Goal: Transaction & Acquisition: Purchase product/service

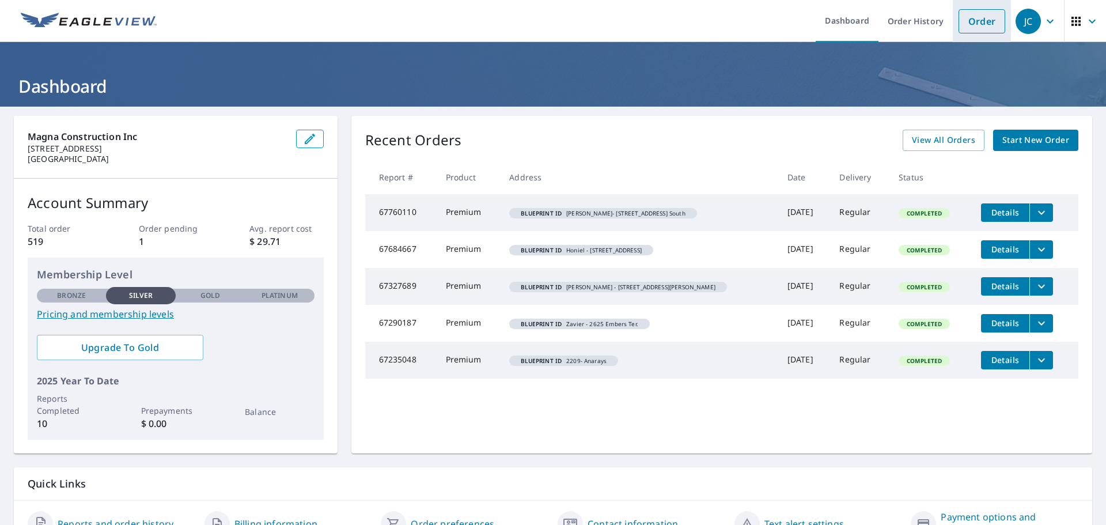
click at [967, 27] on link "Order" at bounding box center [982, 21] width 47 height 24
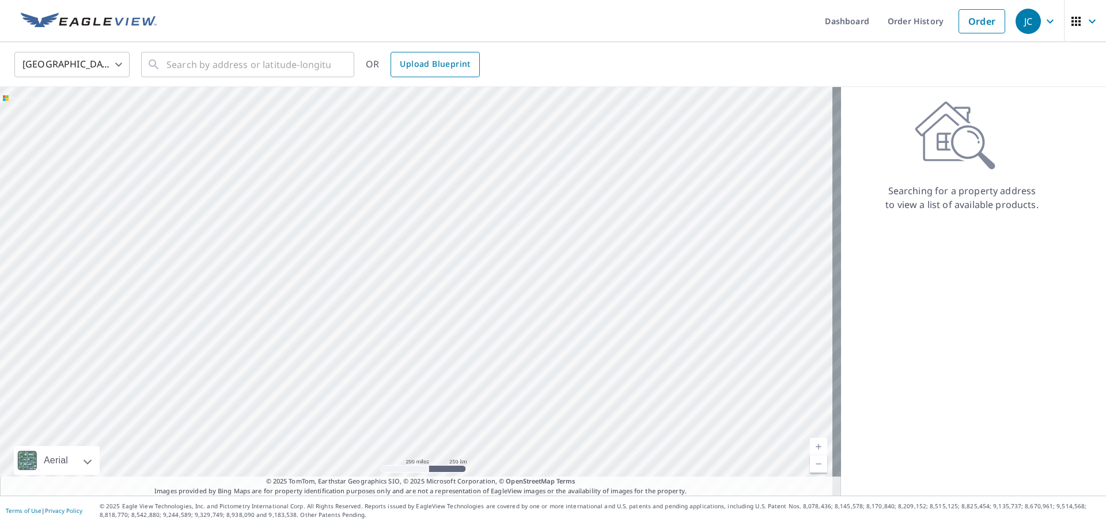
click at [452, 66] on span "Upload Blueprint" at bounding box center [435, 64] width 70 height 14
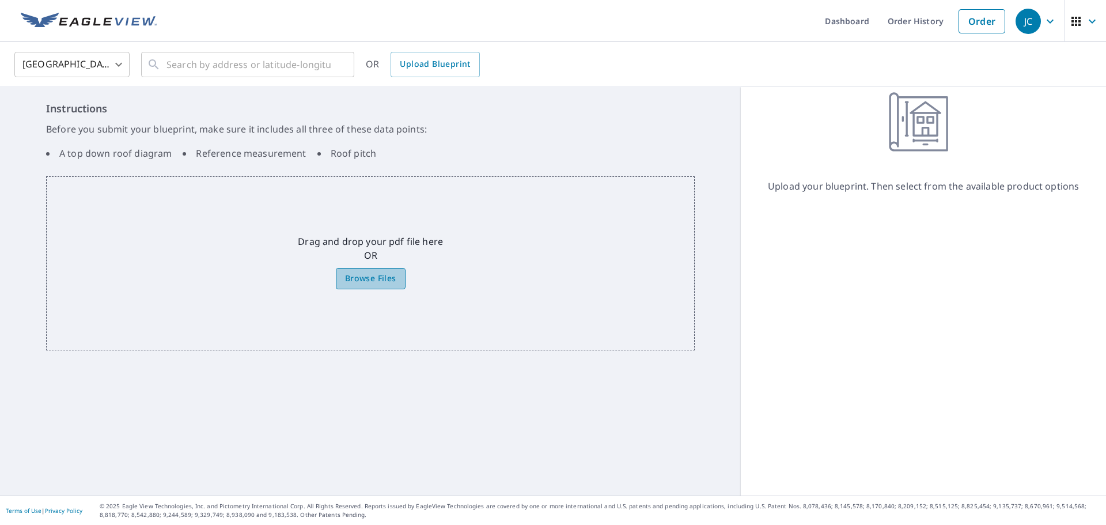
click at [377, 281] on span "Browse Files" at bounding box center [370, 278] width 51 height 14
click at [0, 0] on input "Browse Files" at bounding box center [0, 0] width 0 height 0
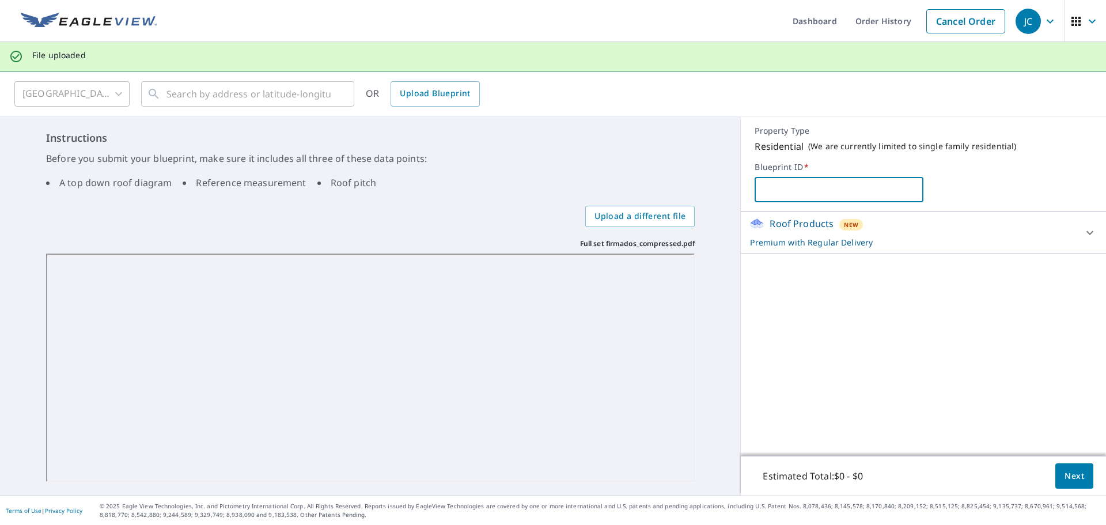
click at [805, 186] on input "text" at bounding box center [839, 189] width 169 height 32
type input "[PERSON_NAME] - [STREET_ADDRESS]"
click at [1072, 473] on span "Next" at bounding box center [1075, 476] width 20 height 14
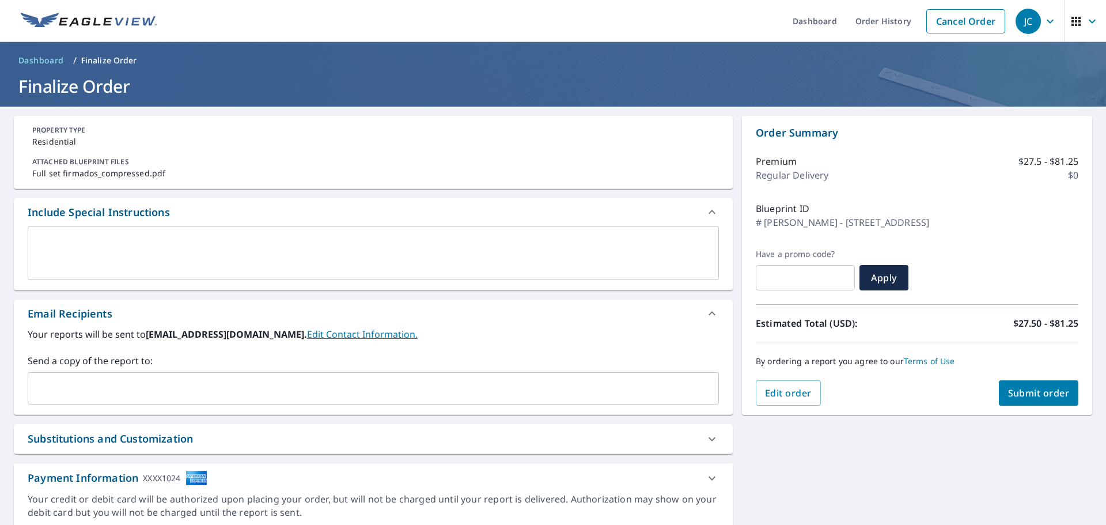
click at [119, 385] on input "text" at bounding box center [365, 388] width 664 height 22
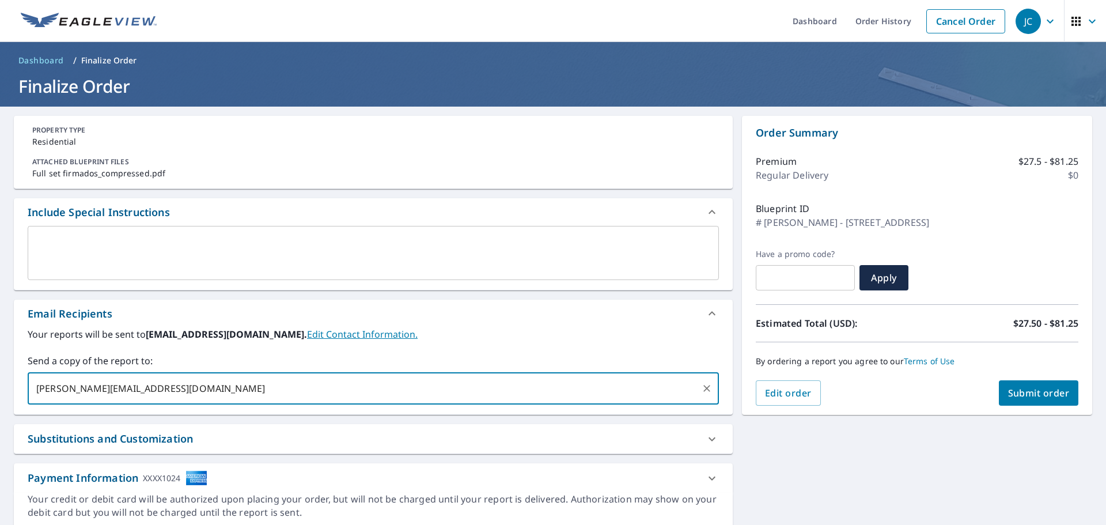
type input "[PERSON_NAME][EMAIL_ADDRESS][DOMAIN_NAME]"
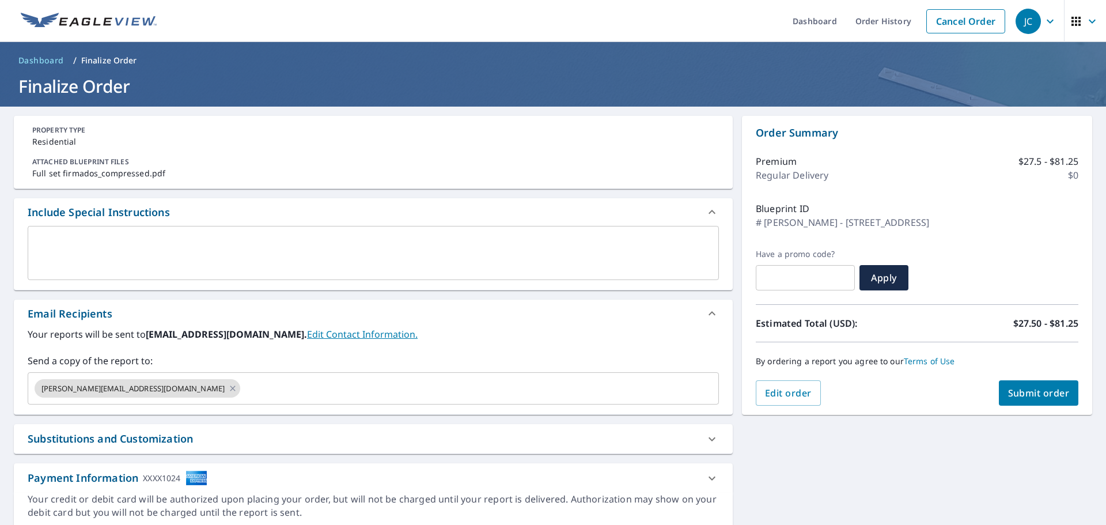
click at [944, 441] on div "**********" at bounding box center [553, 323] width 1106 height 432
click at [1032, 391] on span "Submit order" at bounding box center [1039, 393] width 62 height 13
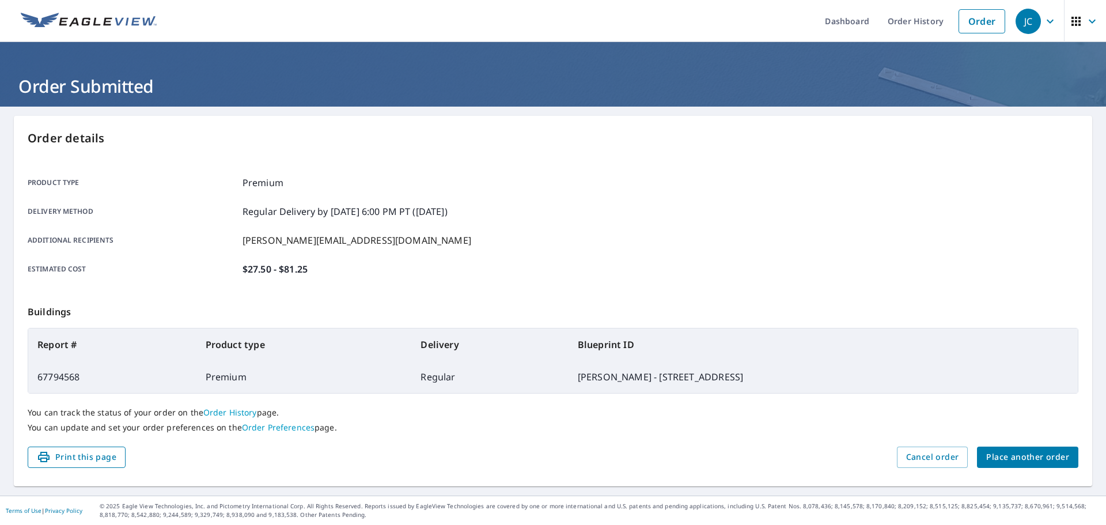
click at [101, 455] on span "Print this page" at bounding box center [77, 457] width 80 height 14
